Goal: Information Seeking & Learning: Learn about a topic

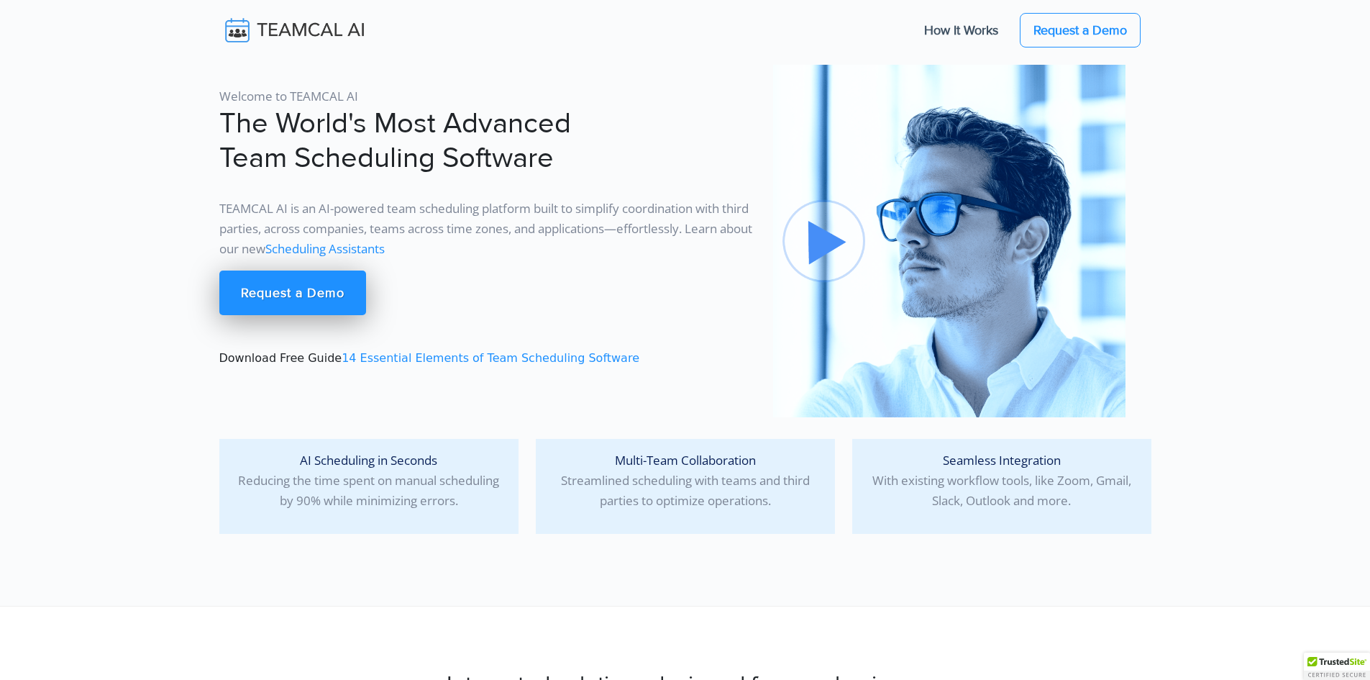
click at [278, 26] on img at bounding box center [304, 30] width 171 height 30
click at [410, 502] on p "AI Scheduling in Seconds Reducing the time spent on manual scheduling by 90% wh…" at bounding box center [369, 480] width 276 height 60
click at [472, 503] on p "AI Scheduling in Seconds Reducing the time spent on manual scheduling by 90% wh…" at bounding box center [369, 480] width 276 height 60
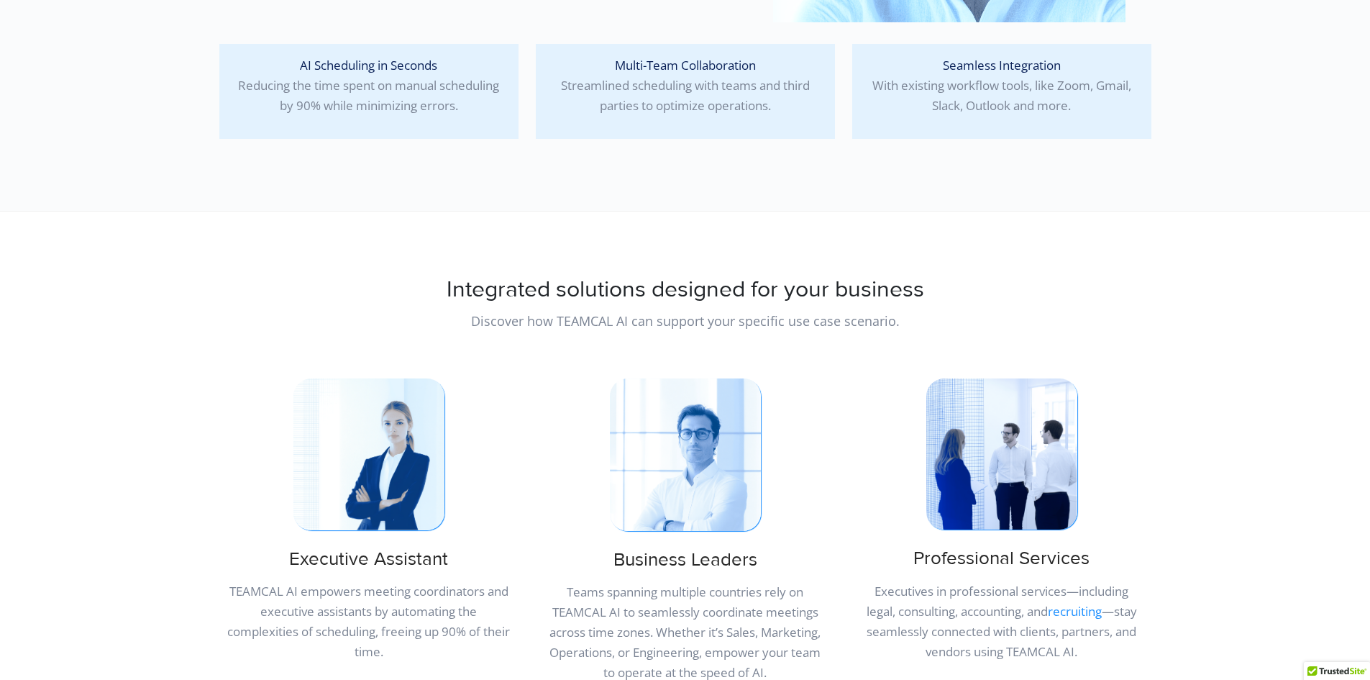
scroll to position [575, 0]
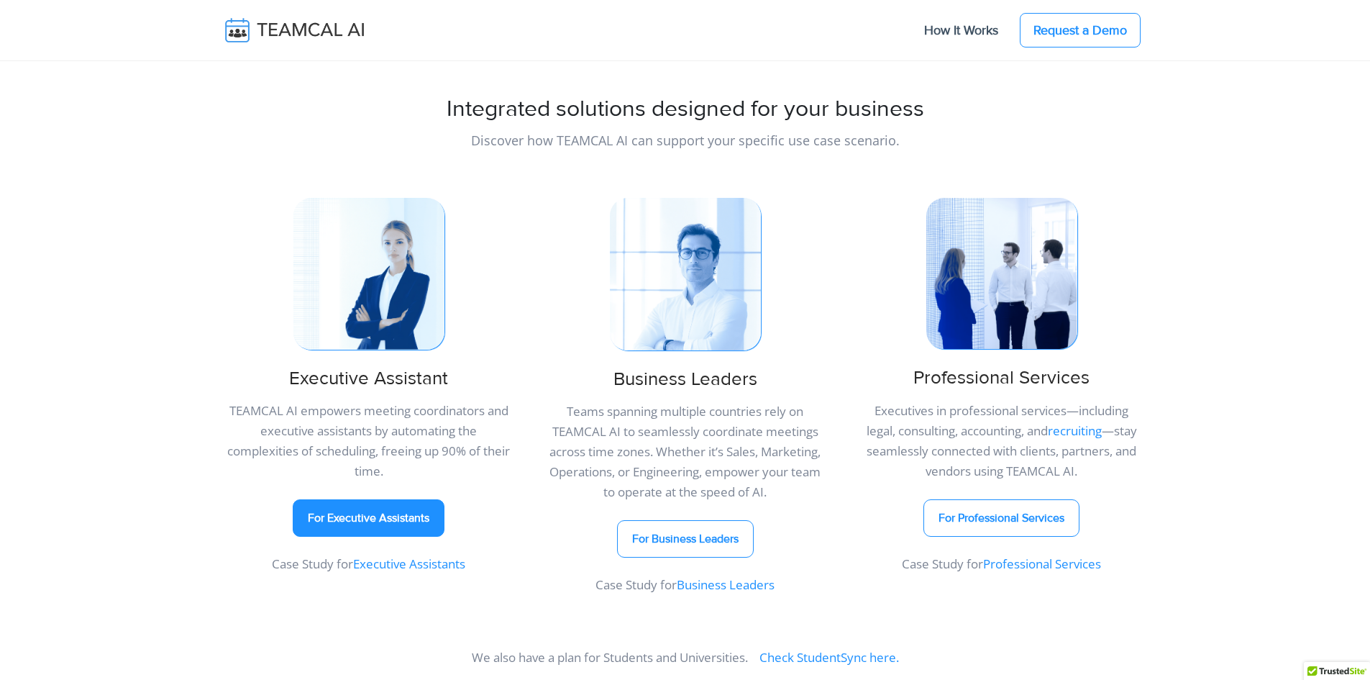
click at [388, 516] on link "For Executive Assistants" at bounding box center [369, 517] width 152 height 37
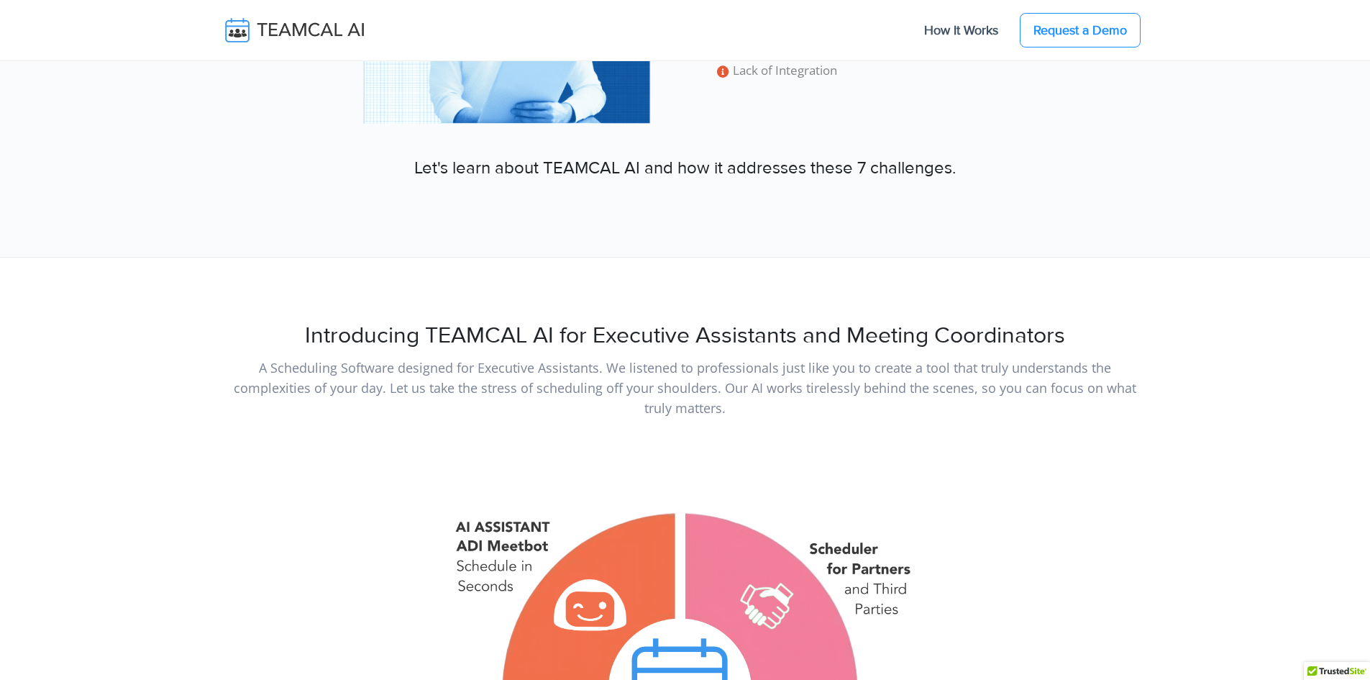
scroll to position [1007, 0]
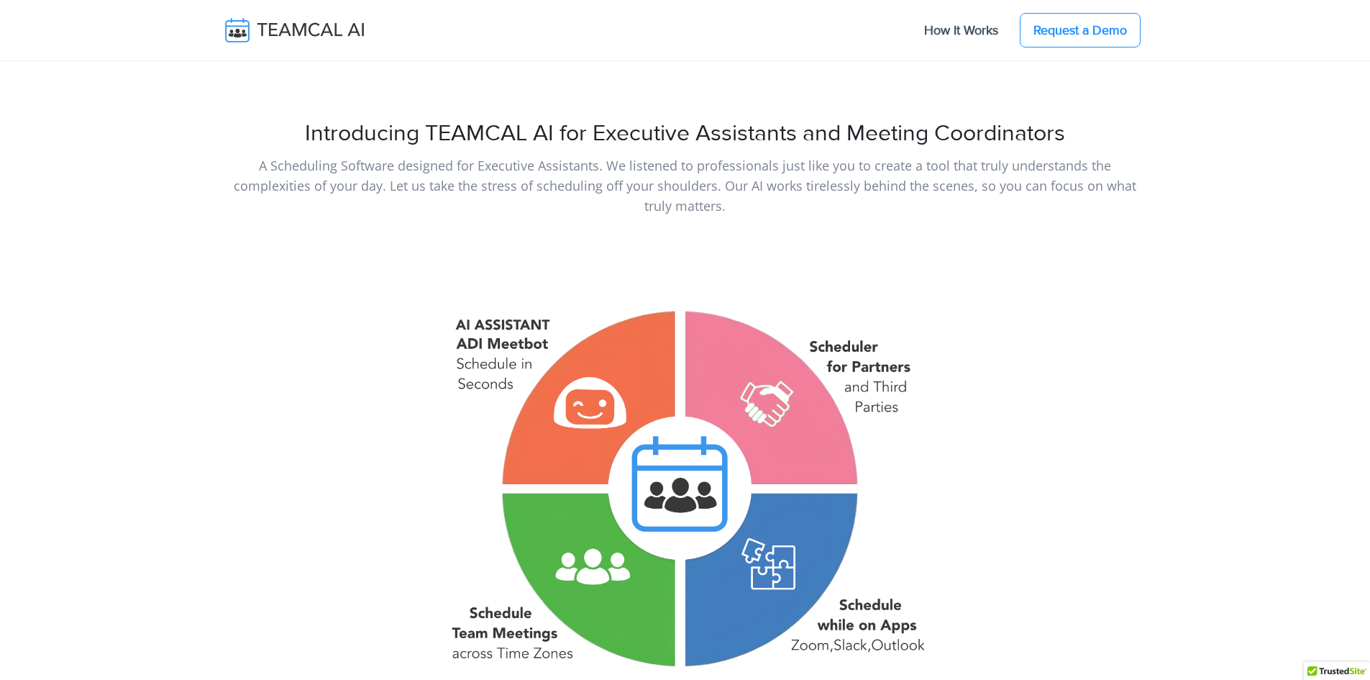
click at [1256, 236] on section "Introducing TEAMCAL AI for Executive Assistants and Meeting Coordinators A Sche…" at bounding box center [685, 525] width 1370 height 940
